Goal: Find specific page/section: Find specific page/section

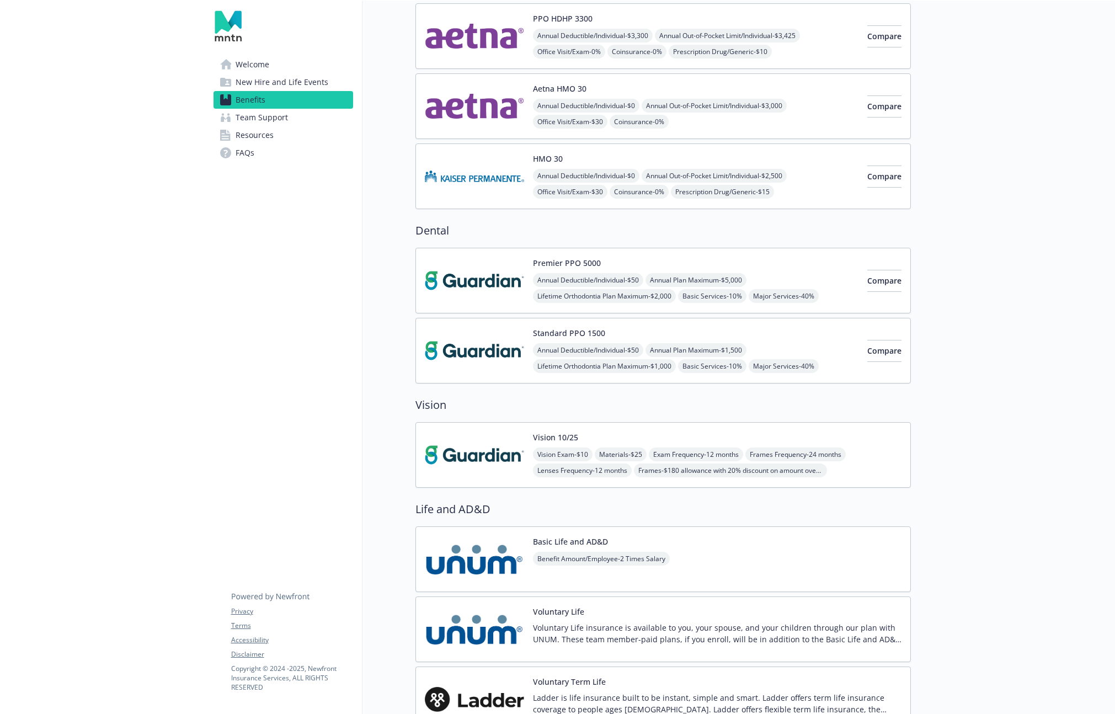
scroll to position [564, 0]
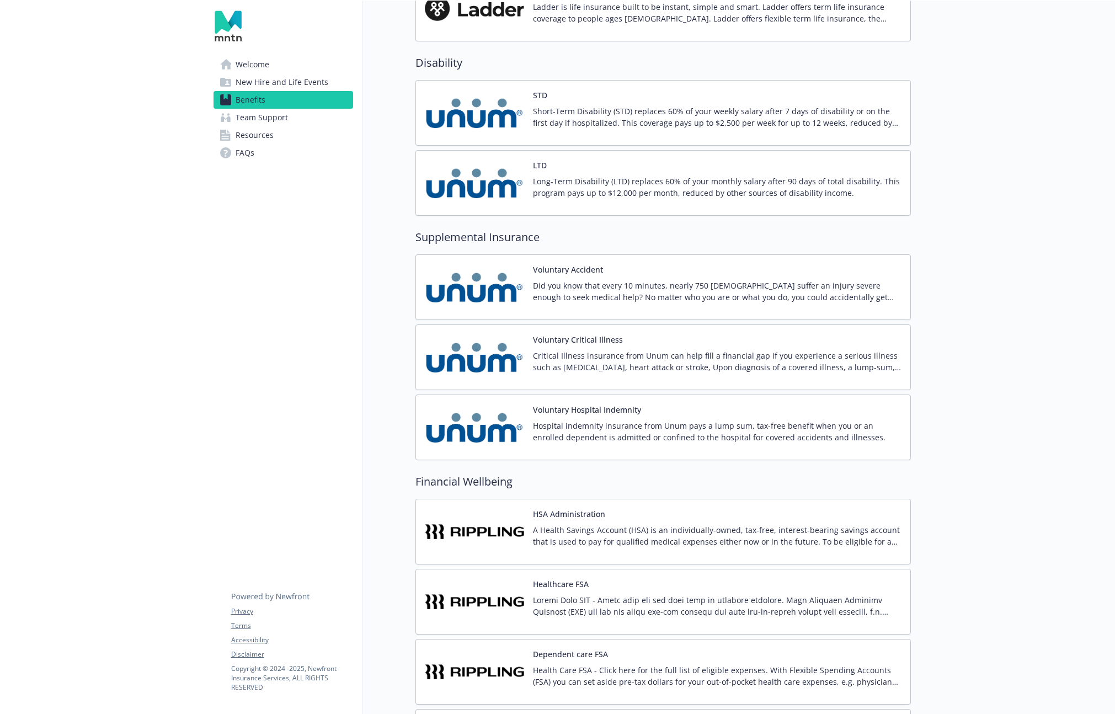
scroll to position [2068, 0]
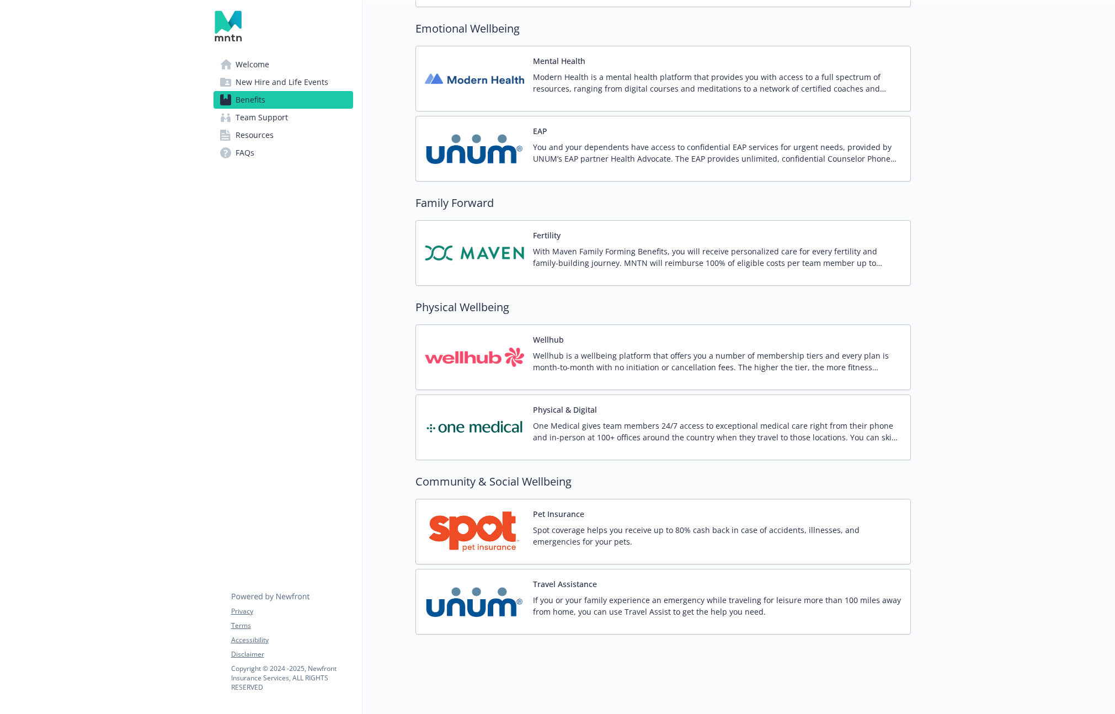
click at [280, 109] on span "Team Support" at bounding box center [262, 118] width 52 height 18
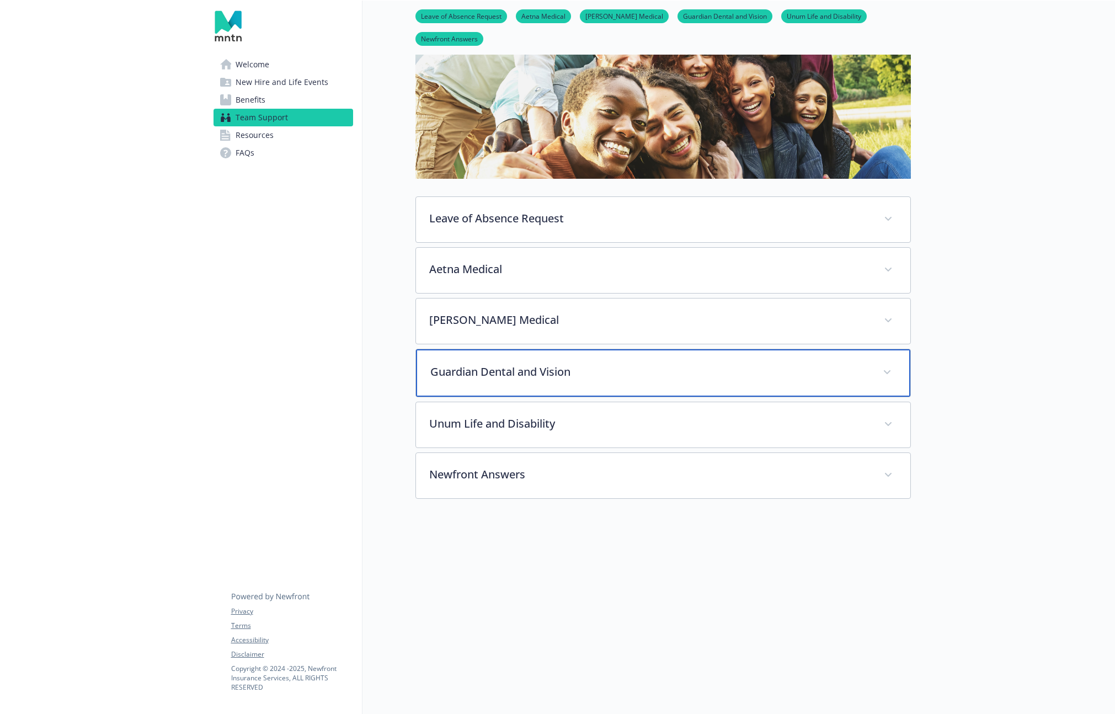
scroll to position [151, 0]
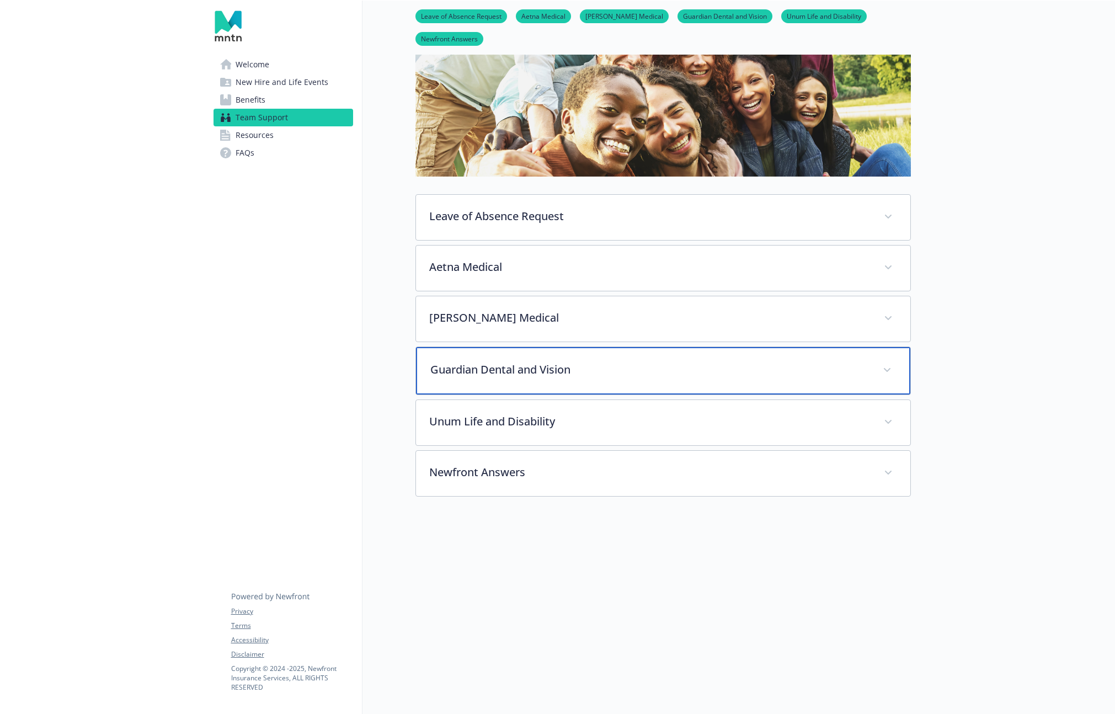
click at [573, 367] on p "Guardian Dental and Vision" at bounding box center [649, 369] width 439 height 17
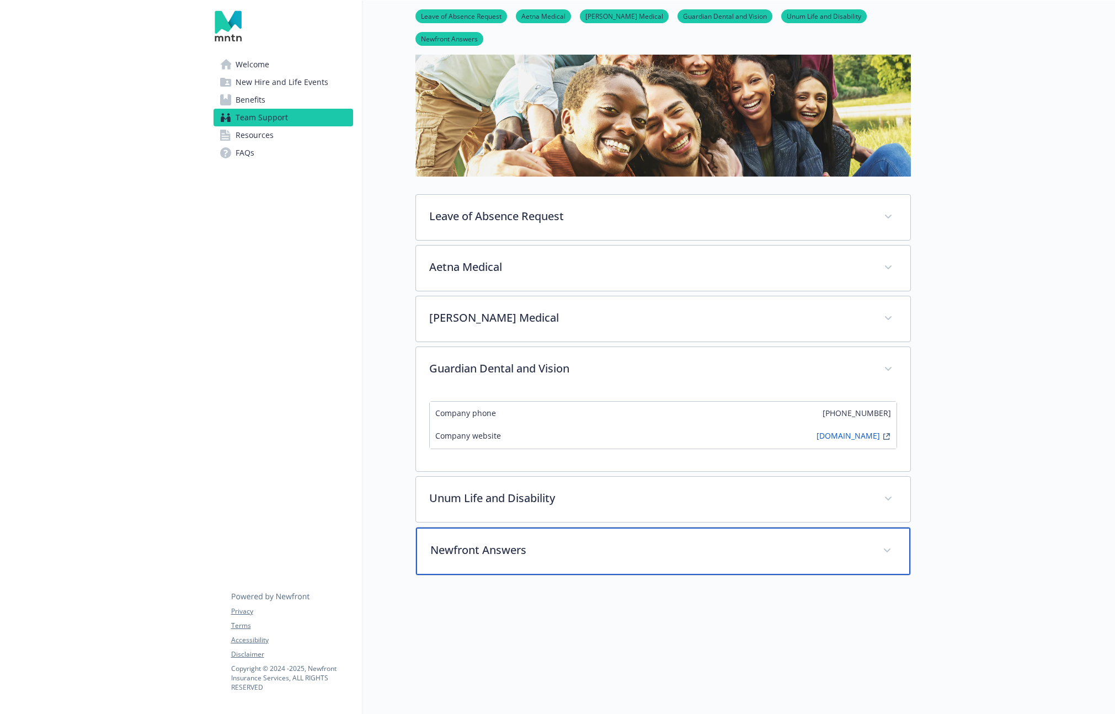
click at [462, 547] on p "Newfront Answers" at bounding box center [649, 550] width 439 height 17
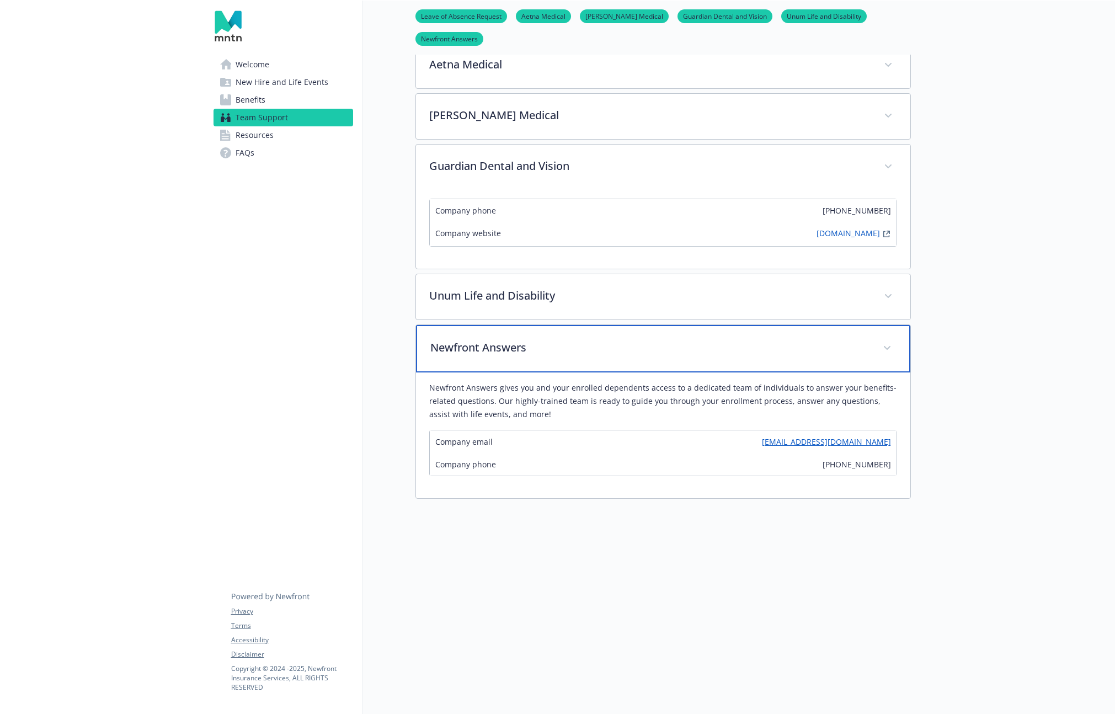
scroll to position [355, 0]
